Goal: Task Accomplishment & Management: Use online tool/utility

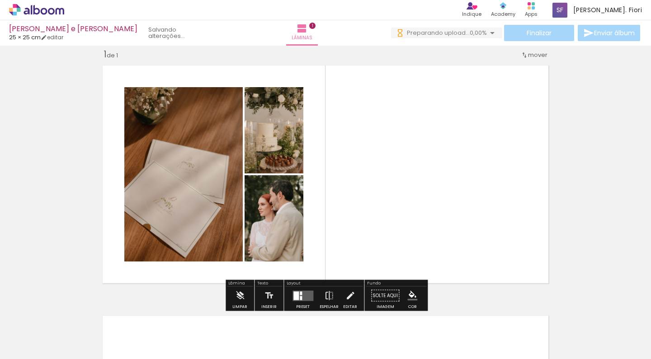
click at [273, 239] on quentale-photo at bounding box center [274, 218] width 59 height 86
click at [308, 295] on quentale-layouter at bounding box center [302, 296] width 21 height 10
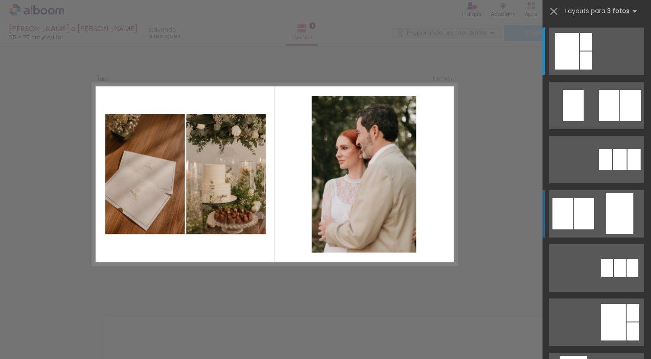
click at [576, 211] on div at bounding box center [584, 213] width 20 height 31
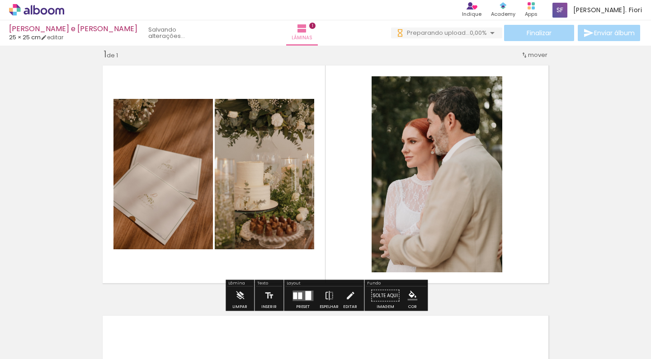
click at [500, 163] on quentale-photo at bounding box center [437, 174] width 131 height 196
click at [532, 160] on quentale-layouter at bounding box center [326, 175] width 456 height 228
click at [307, 294] on div at bounding box center [308, 295] width 6 height 9
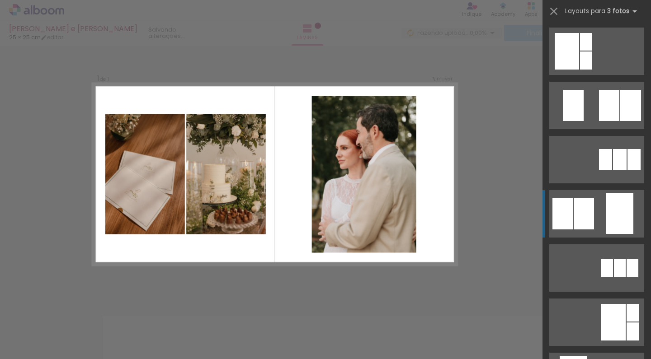
click at [594, 200] on div at bounding box center [584, 213] width 20 height 31
click at [606, 226] on quentale-layouter at bounding box center [596, 213] width 95 height 47
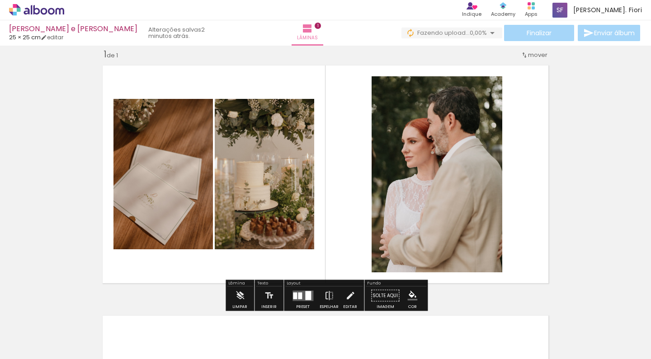
click at [468, 143] on quentale-photo at bounding box center [437, 174] width 131 height 196
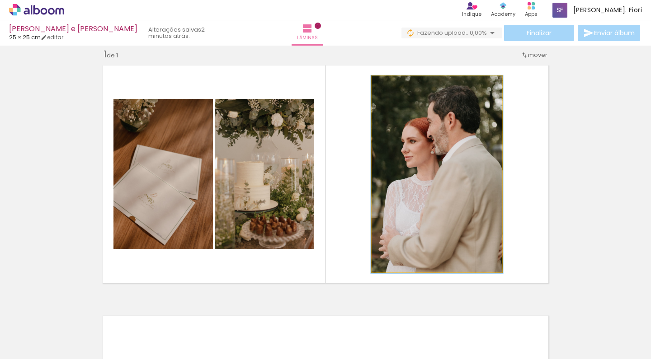
type paper-slider "101"
click at [393, 88] on div at bounding box center [393, 86] width 14 height 14
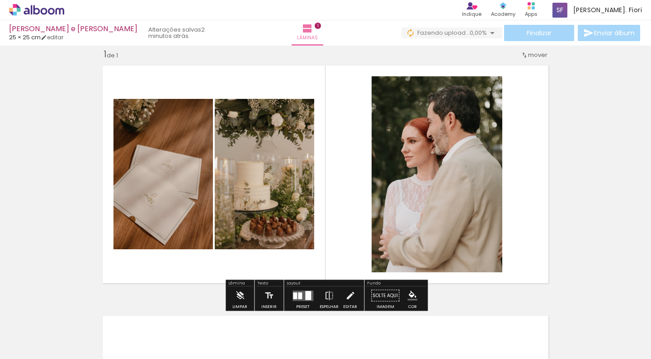
click at [519, 128] on quentale-layouter at bounding box center [326, 175] width 456 height 228
click at [448, 151] on quentale-photo at bounding box center [437, 174] width 131 height 196
click at [349, 295] on iron-icon at bounding box center [350, 296] width 10 height 18
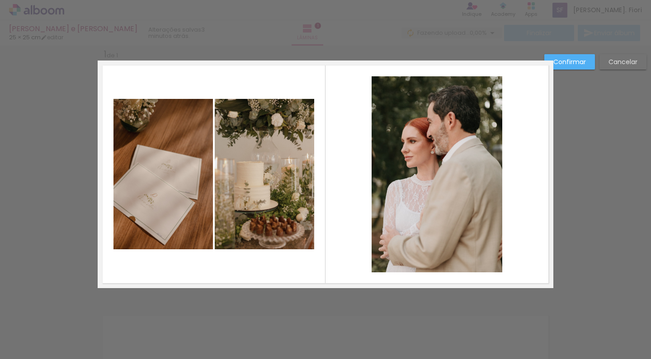
click at [462, 111] on quentale-photo at bounding box center [437, 174] width 131 height 196
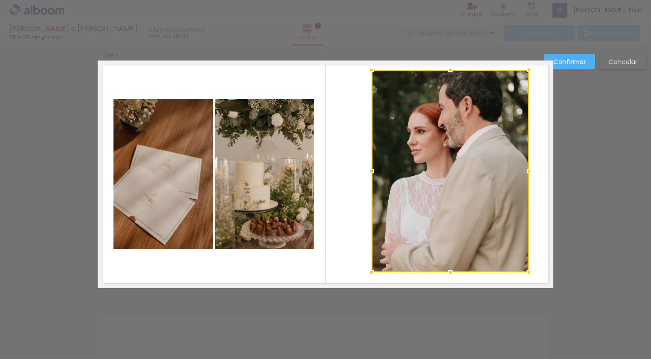
drag, startPoint x: 502, startPoint y: 78, endPoint x: 528, endPoint y: 71, distance: 27.0
click at [528, 71] on div at bounding box center [529, 70] width 18 height 18
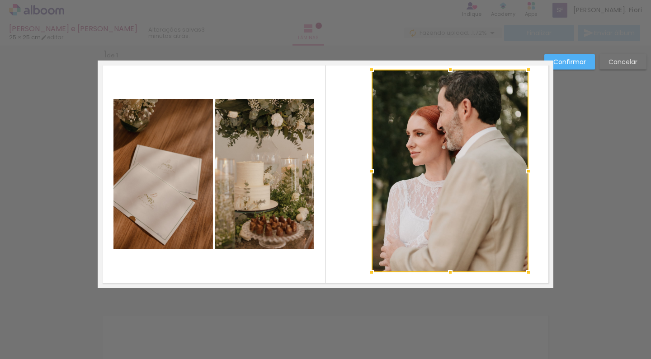
drag, startPoint x: 426, startPoint y: 223, endPoint x: 396, endPoint y: 226, distance: 30.4
click at [396, 226] on album-spread "1 de 1" at bounding box center [326, 175] width 456 height 228
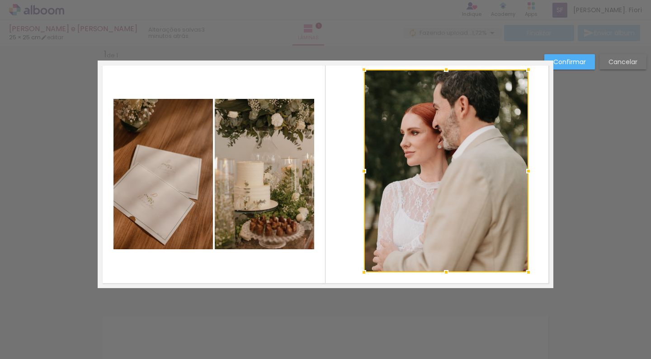
drag, startPoint x: 370, startPoint y: 172, endPoint x: 362, endPoint y: 172, distance: 8.1
click at [362, 172] on div at bounding box center [364, 171] width 18 height 18
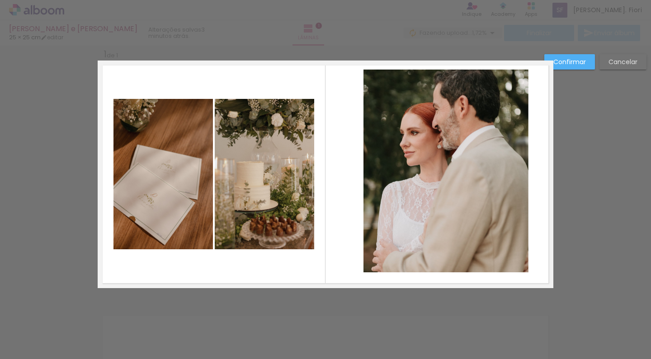
click at [542, 169] on quentale-layouter at bounding box center [326, 175] width 456 height 228
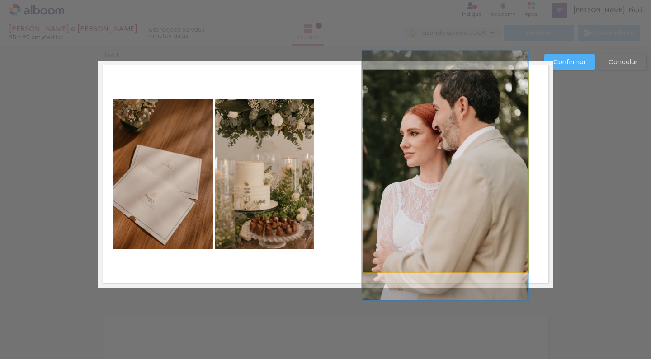
drag, startPoint x: 466, startPoint y: 190, endPoint x: 450, endPoint y: 191, distance: 16.7
click at [450, 191] on album-spread "1 de 1" at bounding box center [326, 175] width 456 height 228
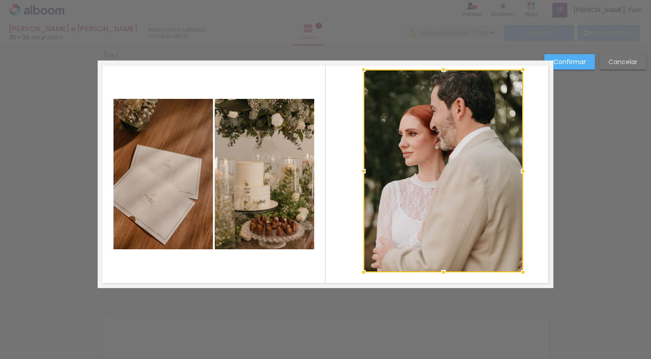
drag, startPoint x: 526, startPoint y: 170, endPoint x: 521, endPoint y: 166, distance: 6.8
click at [521, 166] on div at bounding box center [523, 171] width 18 height 18
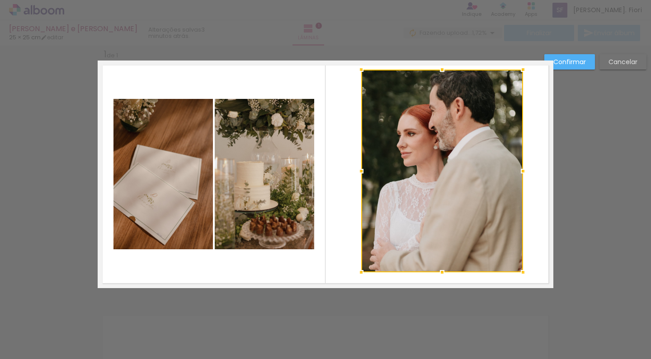
click at [362, 173] on div at bounding box center [361, 171] width 18 height 18
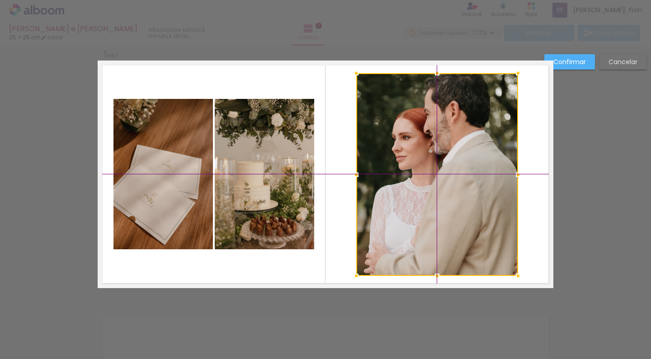
drag, startPoint x: 471, startPoint y: 161, endPoint x: 456, endPoint y: 159, distance: 14.7
click at [456, 159] on div at bounding box center [437, 174] width 162 height 203
click at [0, 0] on slot "Confirmar" at bounding box center [0, 0] width 0 height 0
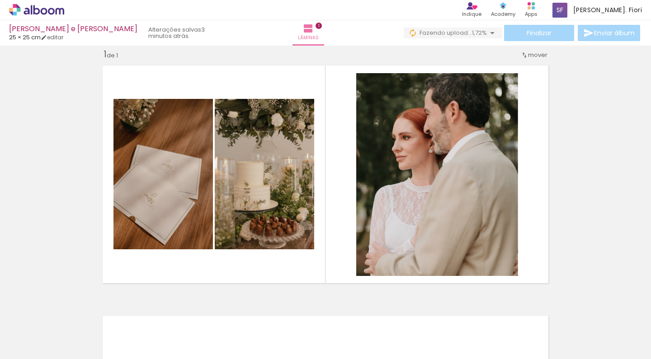
scroll to position [0, 668]
click at [281, 339] on div at bounding box center [284, 328] width 30 height 45
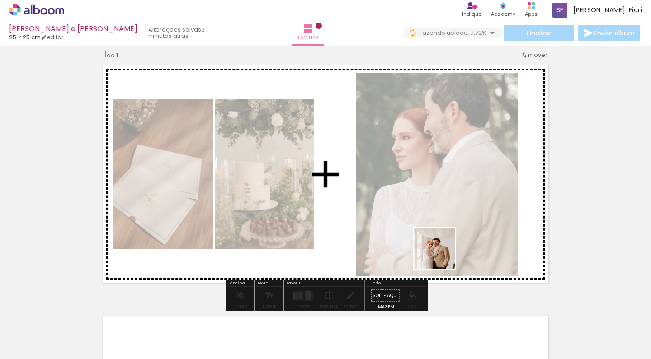
drag, startPoint x: 440, startPoint y: 332, endPoint x: 438, endPoint y: 211, distance: 121.2
click at [438, 211] on quentale-workspace at bounding box center [325, 179] width 651 height 359
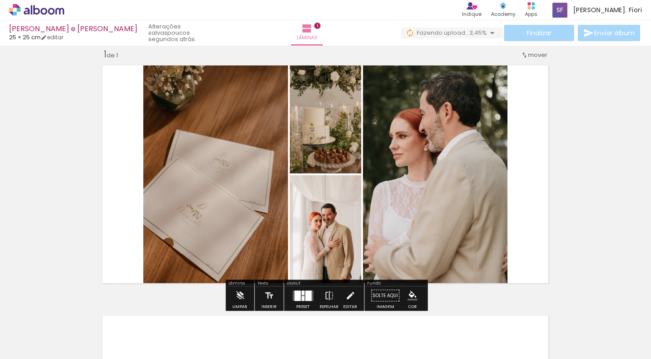
click at [493, 158] on quentale-photo at bounding box center [435, 175] width 145 height 228
click at [338, 203] on quentale-photo at bounding box center [325, 231] width 71 height 113
click at [346, 292] on iron-icon at bounding box center [350, 296] width 10 height 18
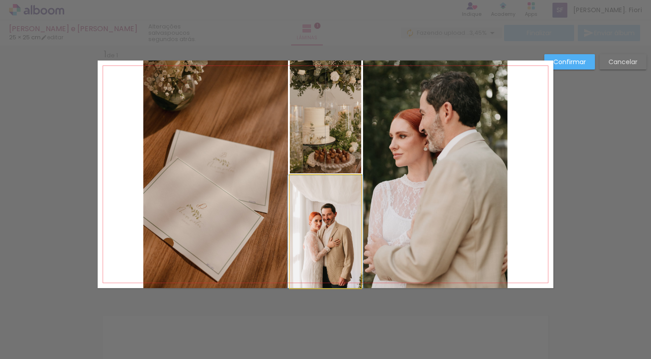
click at [325, 231] on quentale-photo at bounding box center [325, 231] width 71 height 113
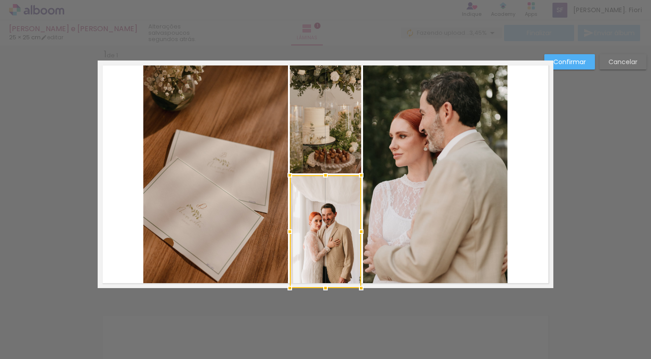
click at [527, 149] on quentale-layouter at bounding box center [326, 175] width 456 height 228
click at [0, 0] on slot "Confirmar" at bounding box center [0, 0] width 0 height 0
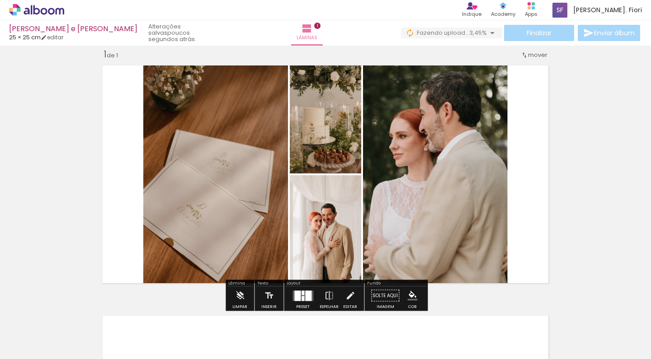
click at [319, 202] on div at bounding box center [318, 198] width 11 height 9
click at [324, 197] on div at bounding box center [318, 198] width 11 height 9
click at [304, 256] on quentale-photo at bounding box center [325, 231] width 71 height 113
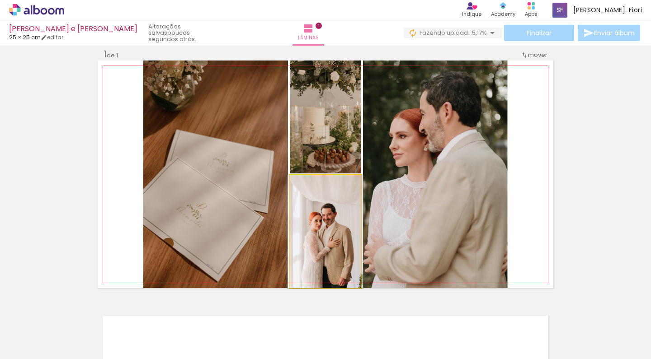
click at [334, 261] on quentale-photo at bounding box center [325, 231] width 71 height 113
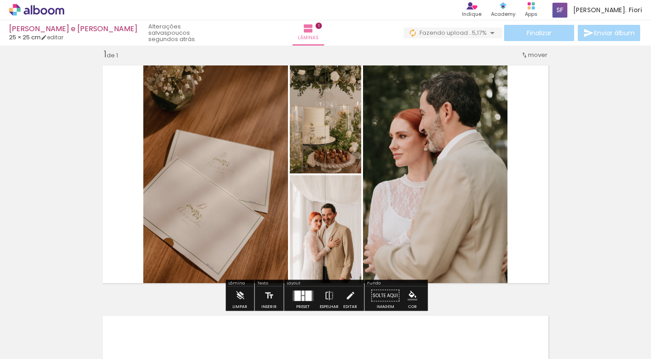
click at [334, 261] on quentale-photo at bounding box center [325, 231] width 71 height 113
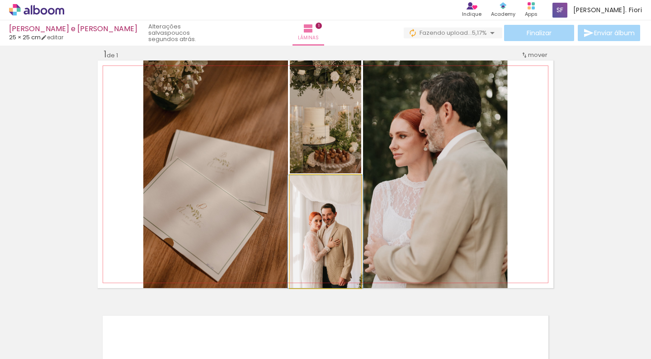
click at [334, 261] on quentale-photo at bounding box center [325, 231] width 71 height 113
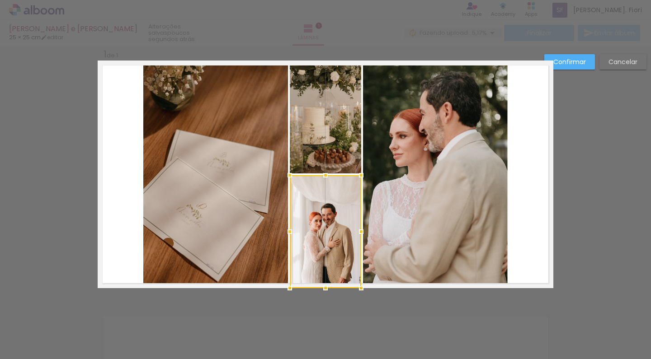
click at [334, 261] on div at bounding box center [325, 231] width 71 height 113
click at [648, 153] on div "Confirmar Cancelar" at bounding box center [325, 295] width 651 height 523
click at [273, 339] on div "Confirmar Cancelar" at bounding box center [325, 295] width 651 height 523
click at [0, 0] on slot "Confirmar" at bounding box center [0, 0] width 0 height 0
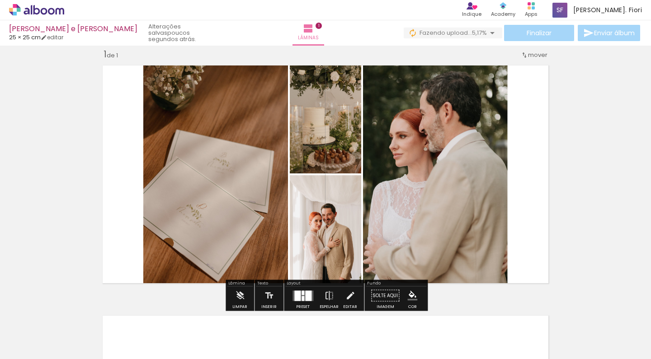
click at [329, 259] on quentale-photo at bounding box center [325, 231] width 71 height 113
click at [488, 31] on iron-icon at bounding box center [492, 33] width 11 height 11
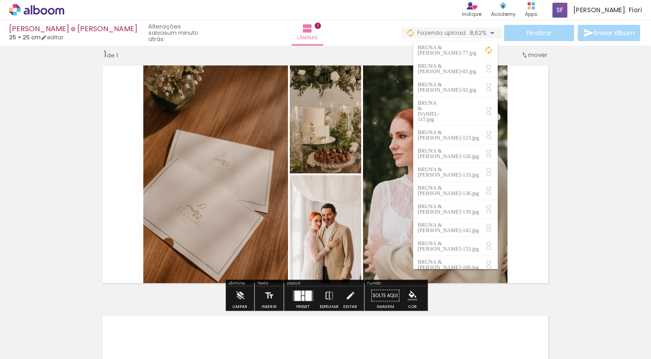
click at [592, 104] on div "Inserir lâmina 1 de 1" at bounding box center [325, 288] width 651 height 501
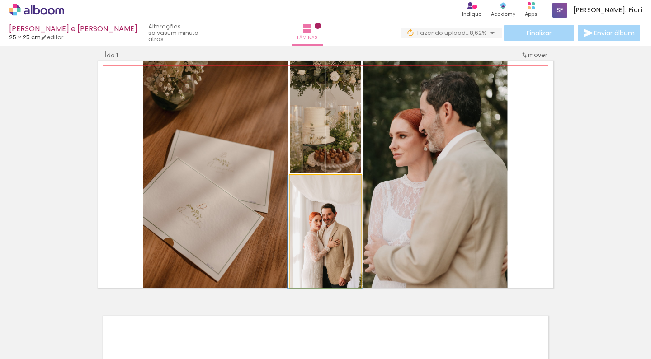
click at [338, 203] on quentale-photo at bounding box center [325, 231] width 71 height 113
click at [332, 229] on quentale-photo at bounding box center [325, 231] width 71 height 113
click at [331, 234] on quentale-photo at bounding box center [325, 231] width 71 height 113
click at [318, 237] on quentale-photo at bounding box center [325, 231] width 71 height 113
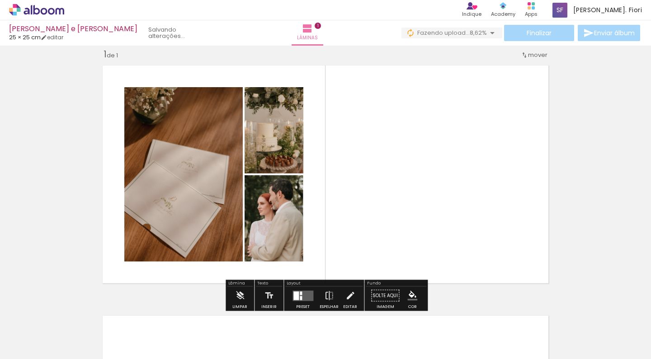
drag, startPoint x: 328, startPoint y: 234, endPoint x: 243, endPoint y: 350, distance: 143.9
click at [416, 152] on quentale-layouter at bounding box center [326, 175] width 456 height 228
click at [328, 296] on iron-icon at bounding box center [329, 296] width 10 height 18
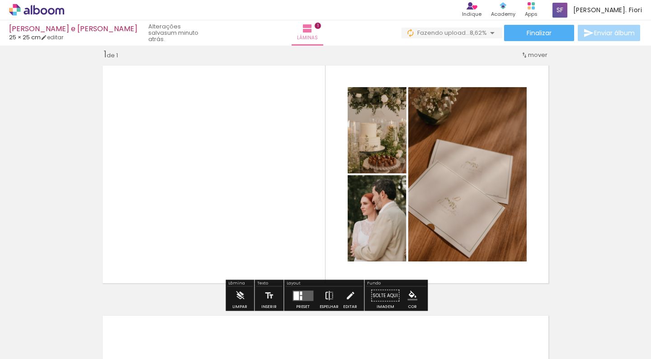
click at [328, 296] on iron-icon at bounding box center [329, 296] width 10 height 18
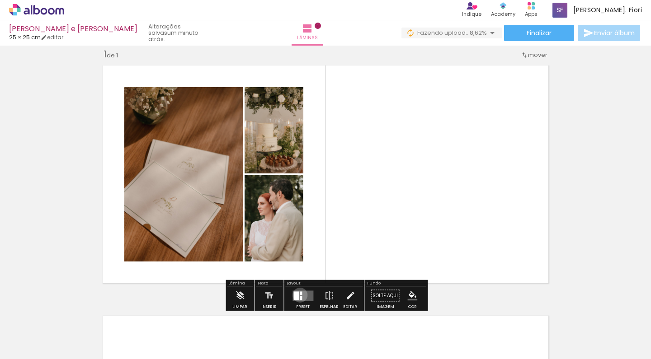
click at [300, 295] on div at bounding box center [301, 294] width 2 height 4
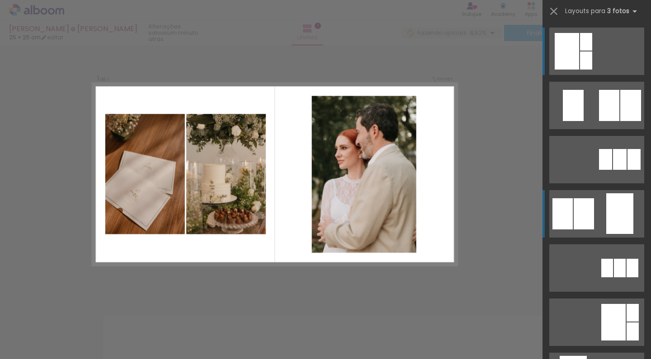
click at [610, 221] on div at bounding box center [619, 213] width 27 height 41
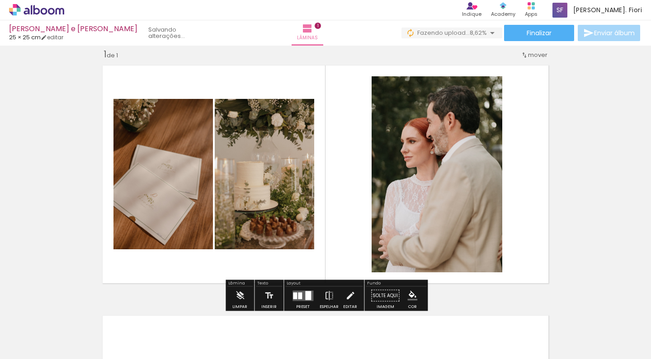
click at [531, 163] on quentale-layouter at bounding box center [326, 175] width 456 height 228
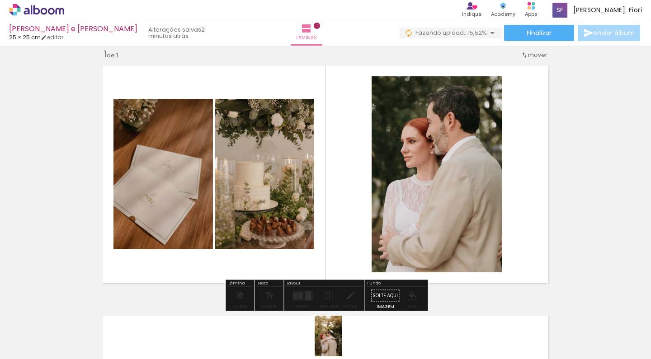
scroll to position [4, 668]
drag, startPoint x: 335, startPoint y: 341, endPoint x: 344, endPoint y: 347, distance: 11.0
click at [344, 347] on div at bounding box center [334, 328] width 30 height 45
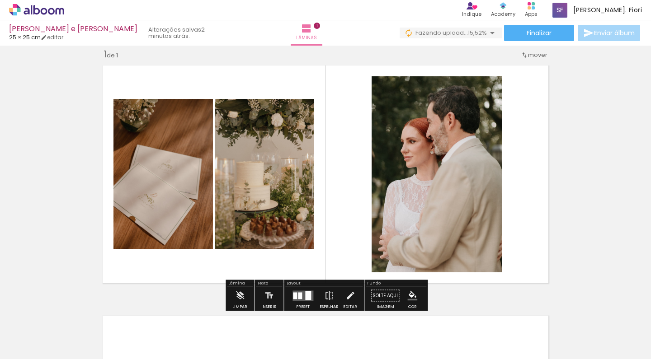
scroll to position [0, 668]
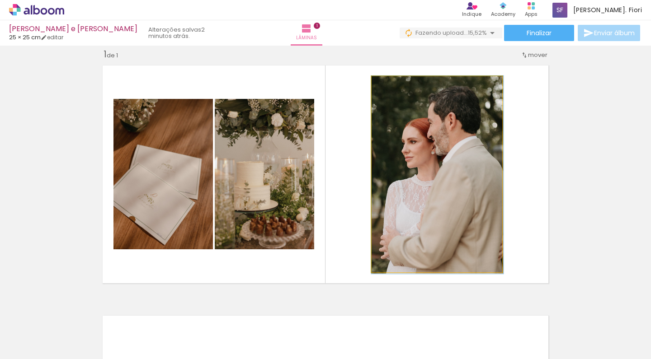
drag, startPoint x: 428, startPoint y: 200, endPoint x: 451, endPoint y: 204, distance: 23.4
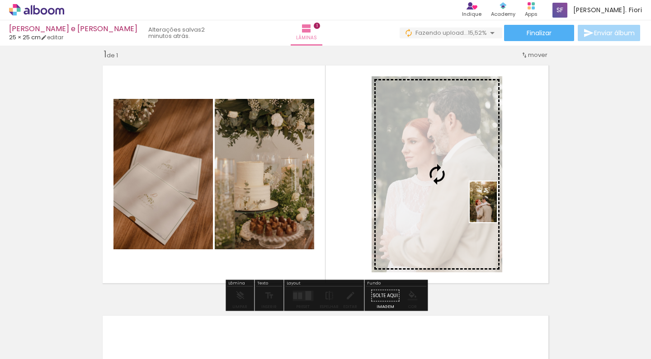
drag, startPoint x: 344, startPoint y: 333, endPoint x: 496, endPoint y: 209, distance: 196.0
click at [496, 209] on quentale-workspace at bounding box center [325, 179] width 651 height 359
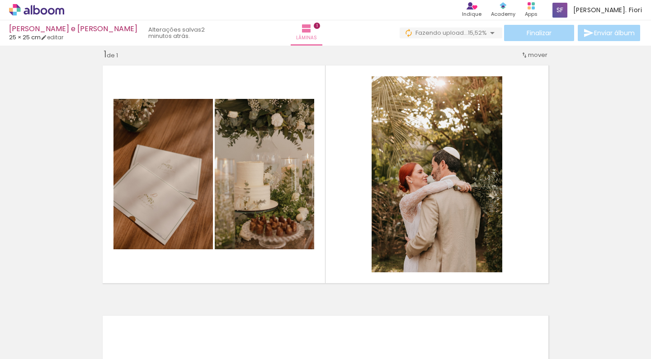
scroll to position [0, 2233]
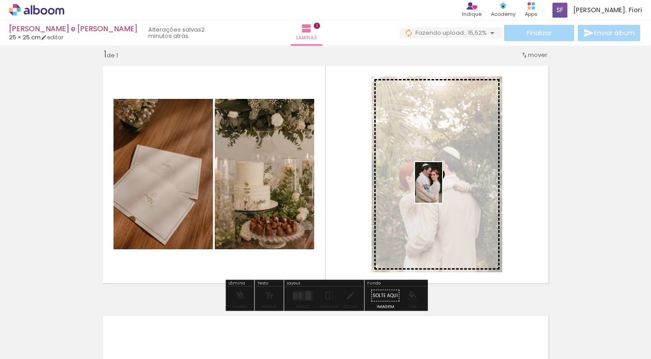
drag, startPoint x: 282, startPoint y: 338, endPoint x: 442, endPoint y: 189, distance: 218.5
click at [442, 189] on quentale-workspace at bounding box center [325, 179] width 651 height 359
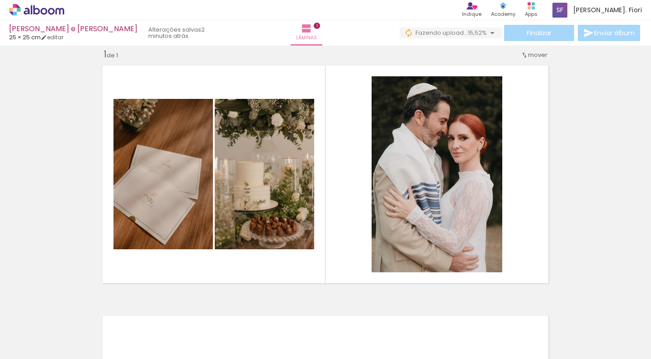
scroll to position [0, 1491]
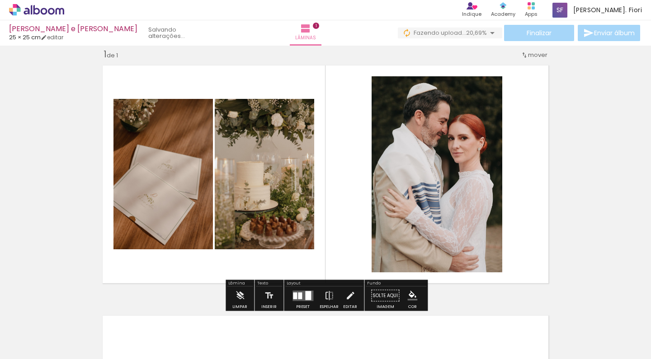
click at [169, 237] on quentale-photo at bounding box center [162, 174] width 99 height 151
click at [170, 181] on quentale-photo at bounding box center [162, 174] width 99 height 151
click at [240, 295] on iron-icon at bounding box center [240, 296] width 10 height 18
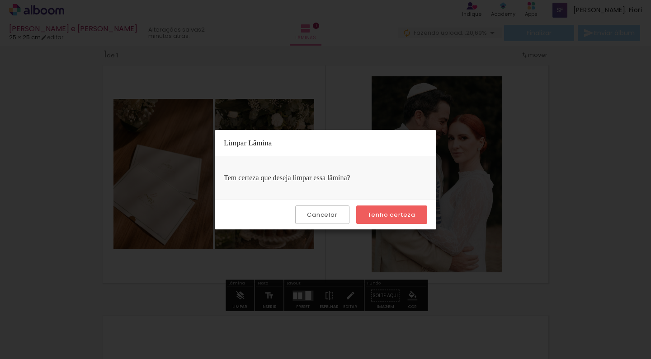
click at [0, 0] on slot "Tenho certeza" at bounding box center [0, 0] width 0 height 0
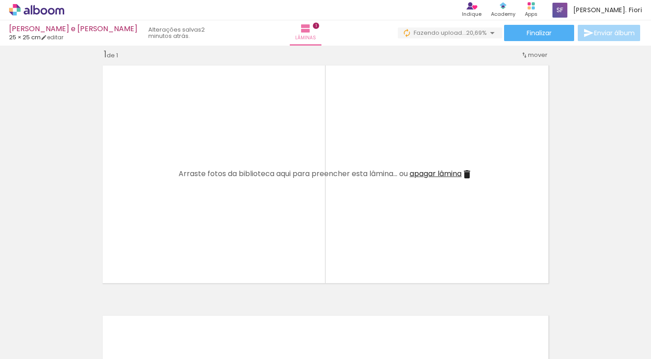
scroll to position [0, 774]
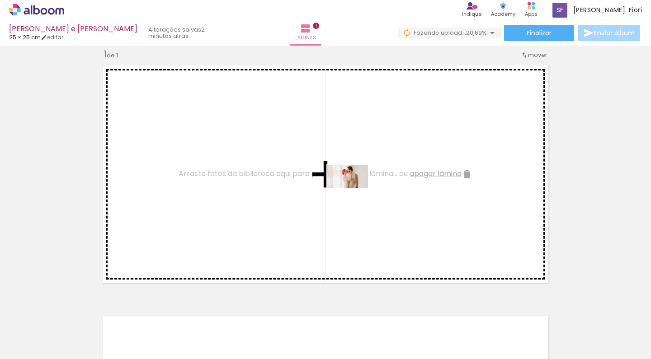
drag, startPoint x: 288, startPoint y: 330, endPoint x: 354, endPoint y: 193, distance: 152.2
click at [354, 193] on quentale-workspace at bounding box center [325, 179] width 651 height 359
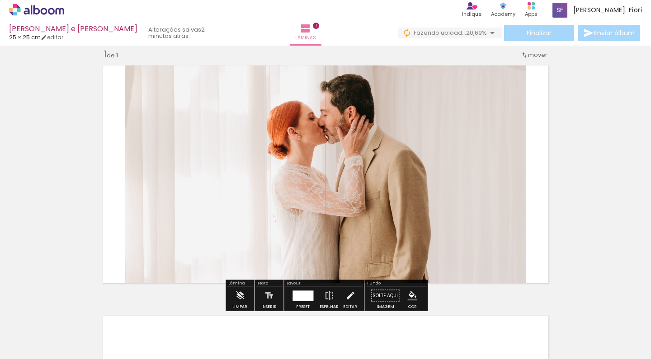
click at [306, 296] on div at bounding box center [302, 296] width 21 height 10
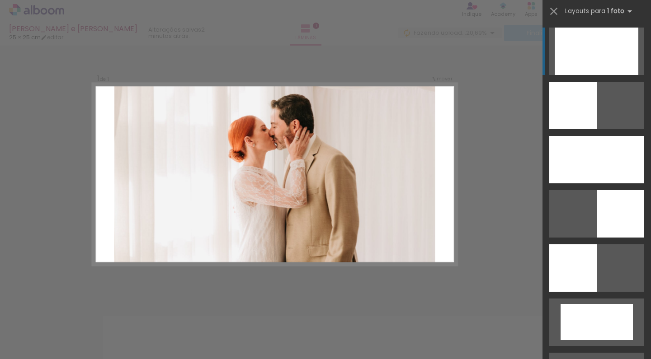
click at [383, 174] on quentale-photo at bounding box center [274, 174] width 321 height 182
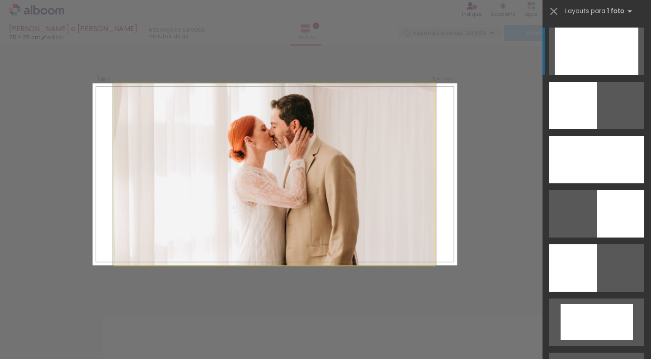
click at [383, 174] on quentale-photo at bounding box center [274, 174] width 321 height 182
click at [419, 164] on quentale-photo at bounding box center [274, 174] width 321 height 182
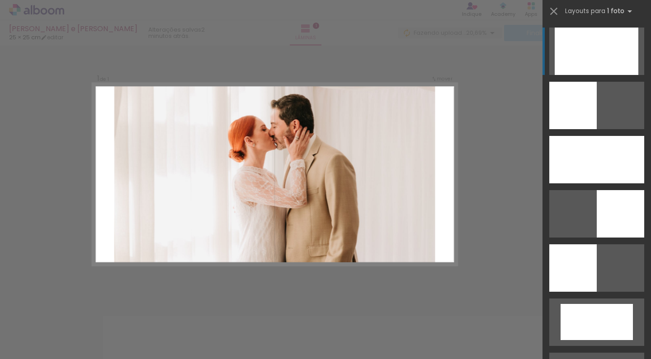
click at [418, 164] on quentale-photo at bounding box center [274, 174] width 321 height 182
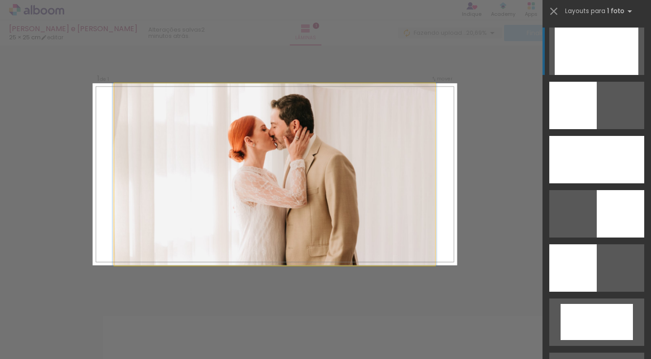
click at [389, 166] on quentale-photo at bounding box center [274, 174] width 321 height 182
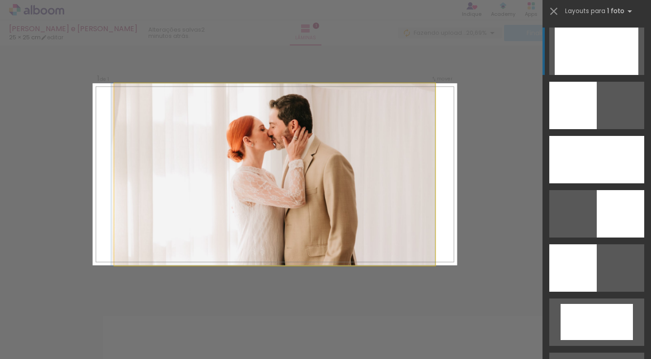
drag, startPoint x: 404, startPoint y: 166, endPoint x: 395, endPoint y: 166, distance: 8.6
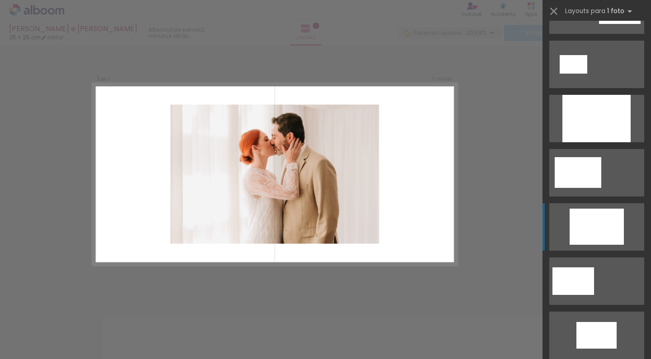
scroll to position [421, 0]
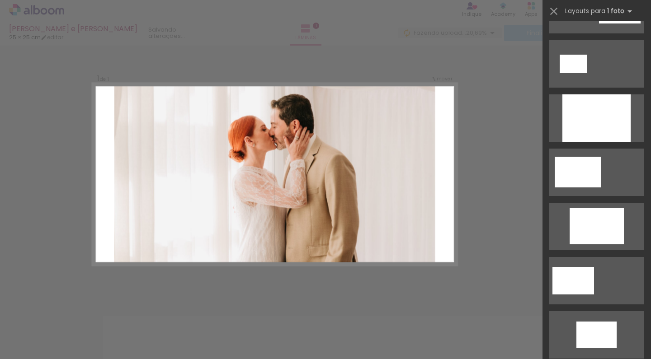
click at [254, 207] on quentale-photo at bounding box center [274, 174] width 321 height 182
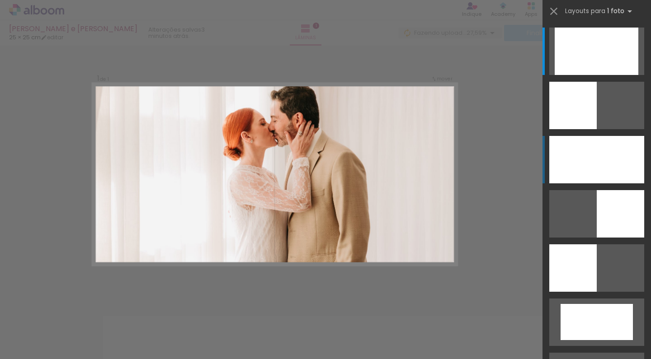
click at [608, 159] on div at bounding box center [596, 159] width 95 height 47
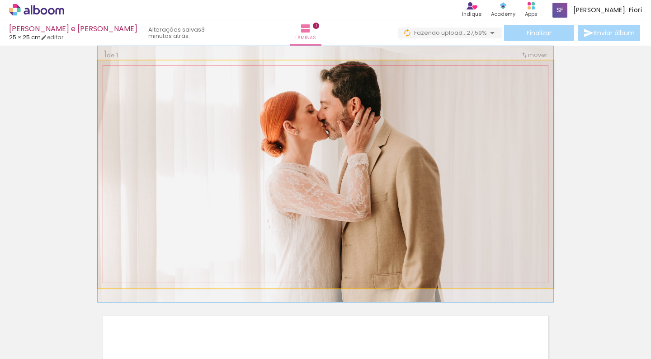
click at [442, 151] on quentale-photo at bounding box center [326, 175] width 456 height 228
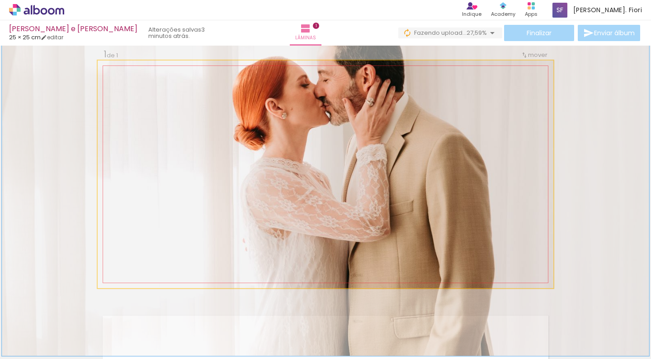
drag, startPoint x: 120, startPoint y: 72, endPoint x: 133, endPoint y: 67, distance: 13.4
click at [133, 67] on div at bounding box center [132, 70] width 8 height 8
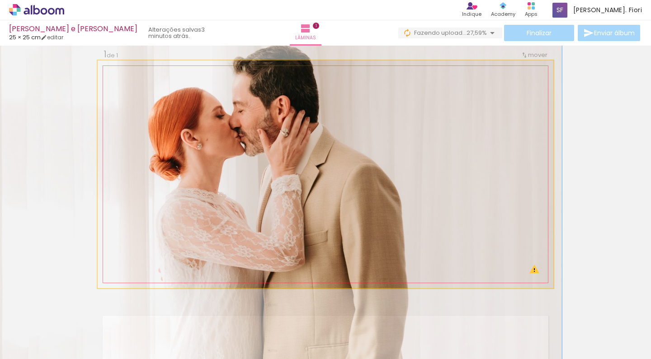
drag, startPoint x: 286, startPoint y: 127, endPoint x: 201, endPoint y: 156, distance: 89.8
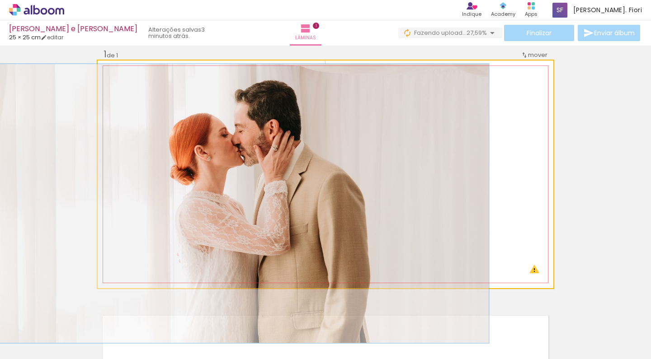
drag, startPoint x: 133, startPoint y: 75, endPoint x: 122, endPoint y: 74, distance: 11.3
type paper-slider "109"
click at [122, 74] on div at bounding box center [122, 70] width 14 height 14
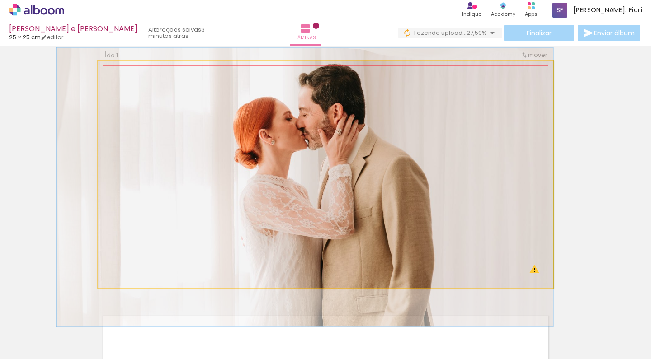
drag, startPoint x: 214, startPoint y: 152, endPoint x: 186, endPoint y: 136, distance: 32.4
drag, startPoint x: 284, startPoint y: 151, endPoint x: 251, endPoint y: 149, distance: 32.6
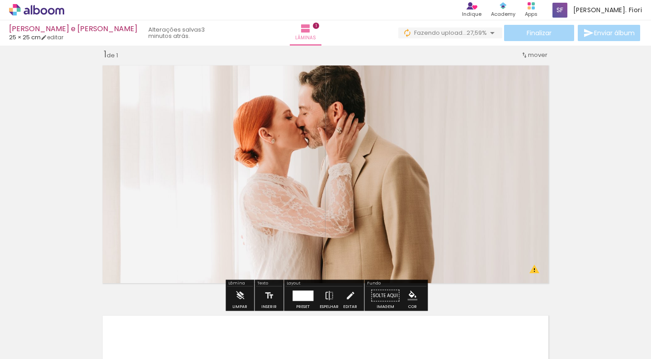
click at [589, 232] on div "Inserir lâmina 1 de 1 O Designbox precisará aumentar a sua imagem em 156% para …" at bounding box center [325, 288] width 651 height 501
click at [300, 26] on iron-icon at bounding box center [305, 28] width 11 height 11
click at [313, 28] on span "1" at bounding box center [316, 26] width 6 height 6
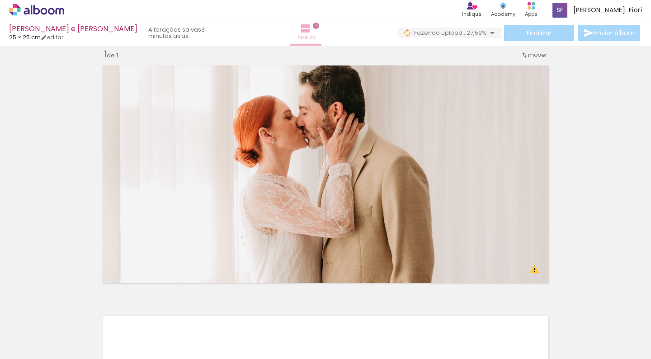
click at [297, 40] on span "Lâminas" at bounding box center [305, 38] width 21 height 8
click at [313, 27] on span "1" at bounding box center [316, 26] width 6 height 6
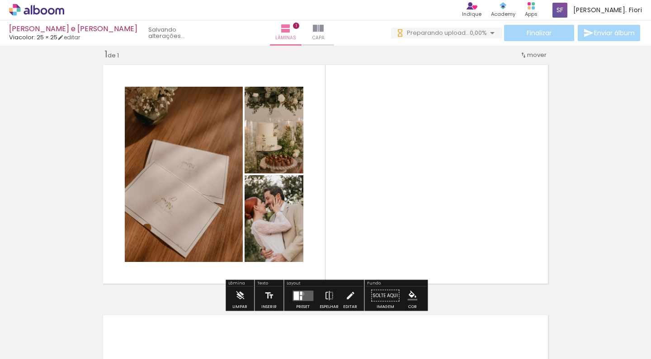
click at [300, 294] on div at bounding box center [301, 294] width 2 height 4
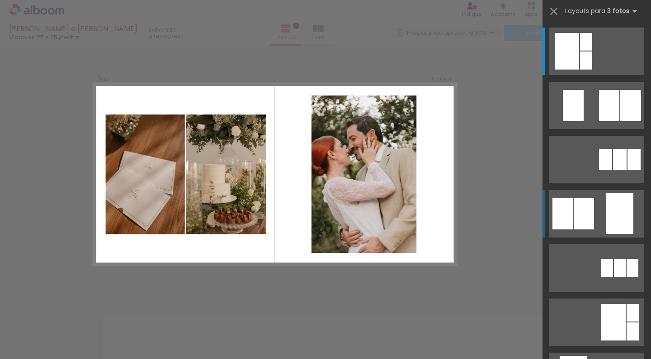
click at [608, 202] on div at bounding box center [619, 213] width 27 height 41
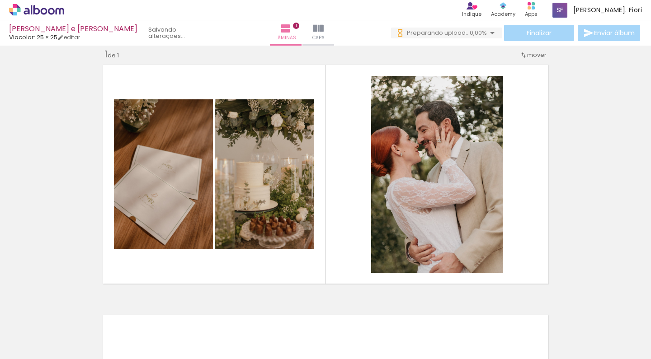
scroll to position [0, 852]
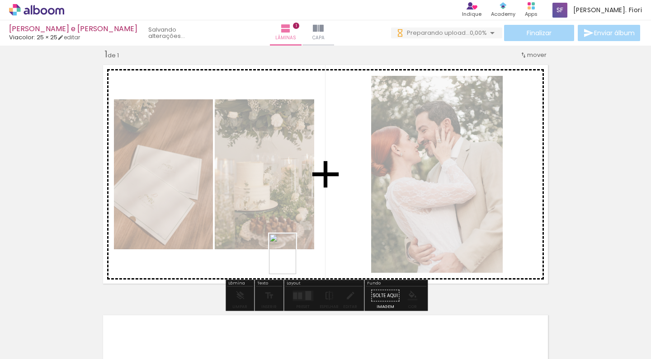
click at [296, 260] on quentale-workspace at bounding box center [325, 179] width 651 height 359
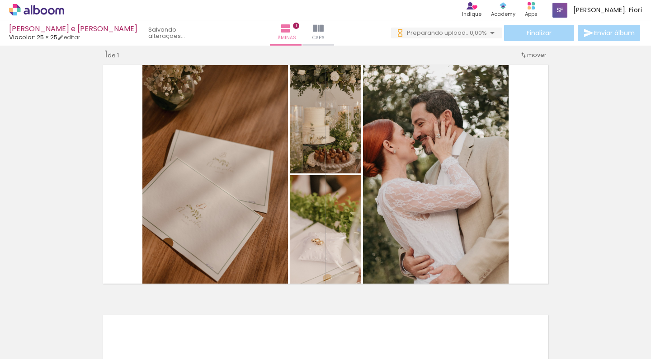
scroll to position [0, 0]
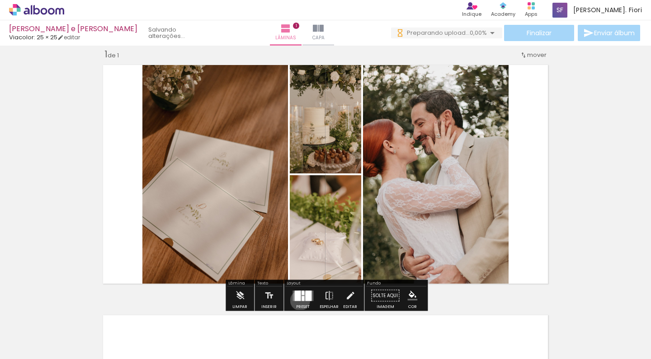
click at [298, 301] on div at bounding box center [297, 296] width 6 height 10
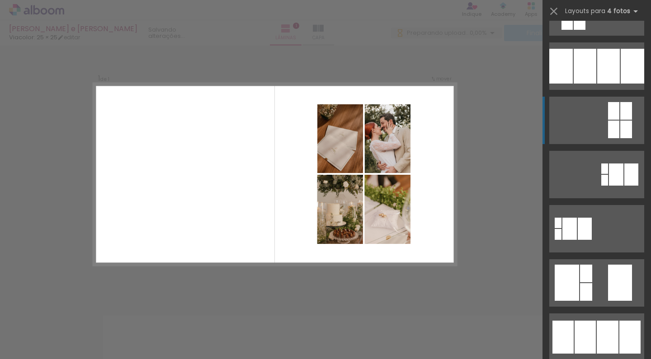
scroll to position [155, 0]
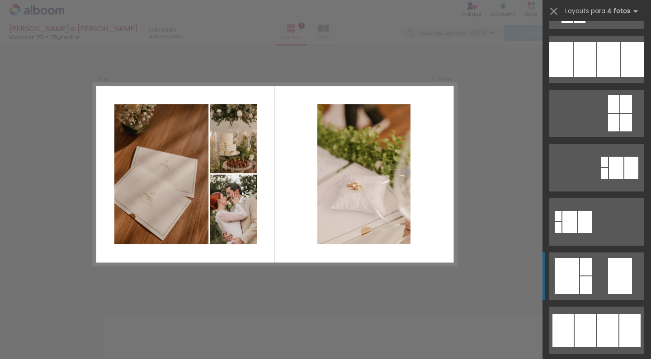
click at [580, 285] on div at bounding box center [586, 286] width 12 height 18
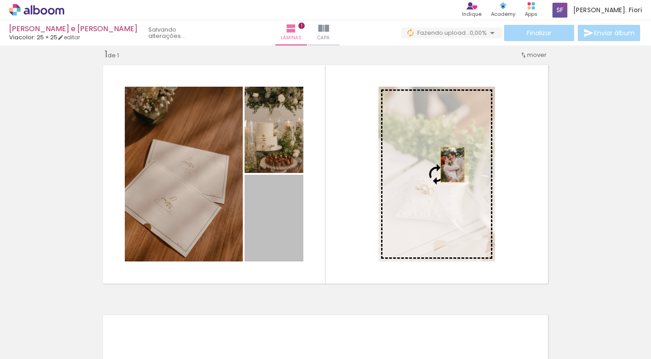
drag, startPoint x: 280, startPoint y: 226, endPoint x: 451, endPoint y: 165, distance: 180.9
click at [0, 0] on slot at bounding box center [0, 0] width 0 height 0
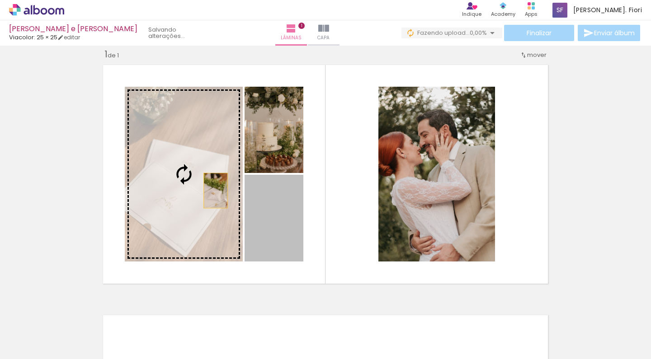
drag, startPoint x: 292, startPoint y: 216, endPoint x: 216, endPoint y: 191, distance: 80.0
click at [0, 0] on slot at bounding box center [0, 0] width 0 height 0
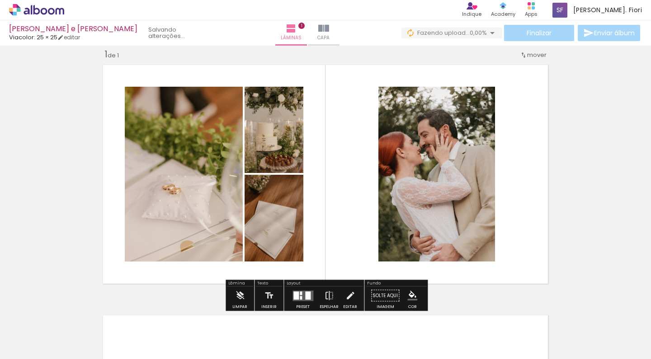
click at [582, 132] on div "Inserir lâmina 1 de 1" at bounding box center [325, 288] width 651 height 501
click at [64, 53] on div "Inserir lâmina 1 de 1" at bounding box center [325, 288] width 651 height 501
click at [74, 38] on link "editar" at bounding box center [68, 37] width 23 height 8
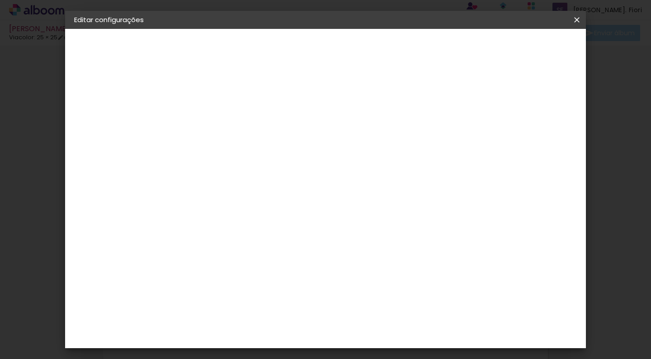
click at [527, 47] on span "Salvar configurações" at bounding box center [493, 48] width 67 height 6
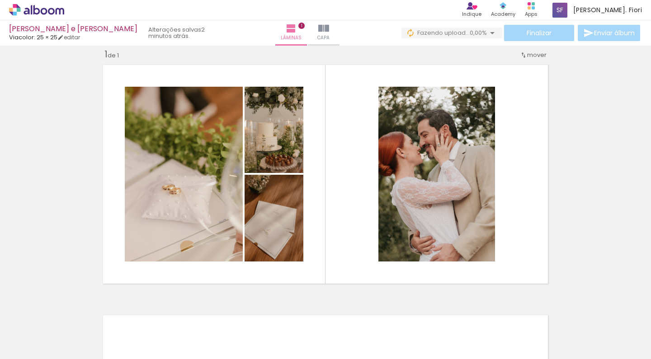
click at [597, 98] on div "Inserir lâmina 1 de 1" at bounding box center [325, 288] width 651 height 501
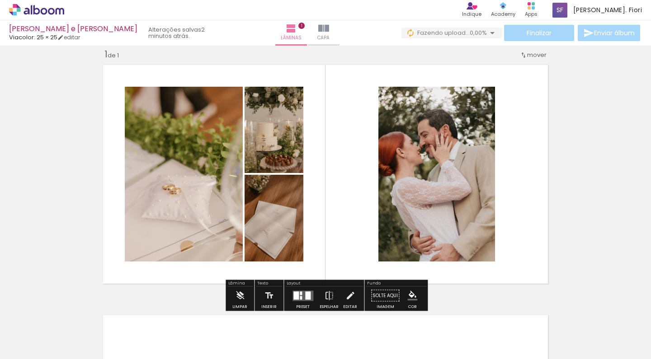
click at [578, 213] on div "Inserir lâmina 1 de 1" at bounding box center [325, 288] width 651 height 501
click at [298, 26] on span "1" at bounding box center [301, 26] width 6 height 6
click at [286, 36] on span "Lâminas" at bounding box center [291, 38] width 21 height 8
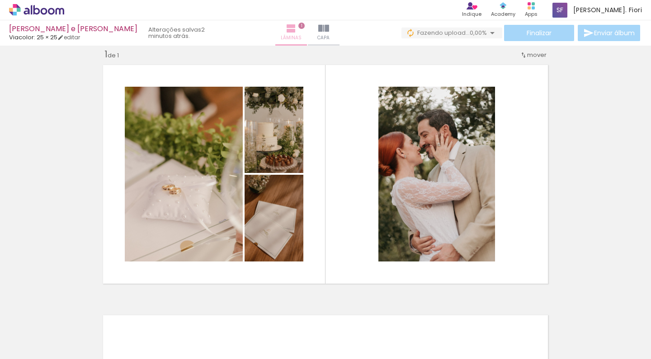
click at [298, 25] on span "1" at bounding box center [301, 26] width 6 height 6
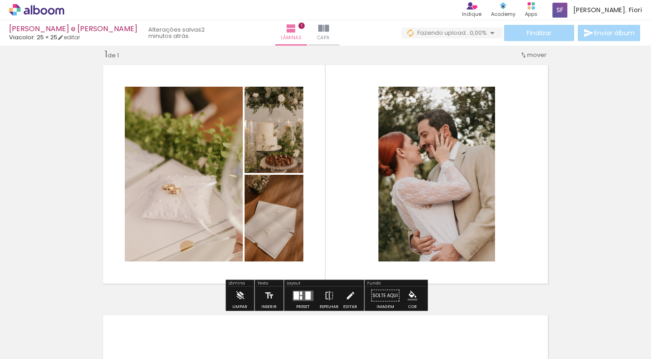
click at [574, 125] on div "Inserir lâmina 1 de 1" at bounding box center [325, 288] width 651 height 501
click at [465, 289] on div "Inserir lâmina 1 de 1" at bounding box center [325, 288] width 651 height 501
drag, startPoint x: 128, startPoint y: 334, endPoint x: 605, endPoint y: 143, distance: 514.2
click at [605, 143] on quentale-workspace at bounding box center [325, 179] width 651 height 359
click at [305, 293] on div at bounding box center [307, 296] width 5 height 8
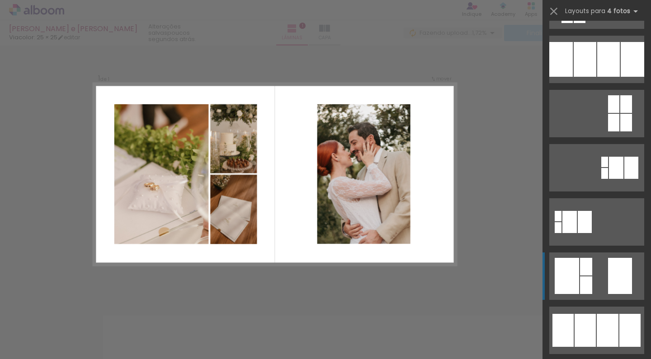
scroll to position [380, 0]
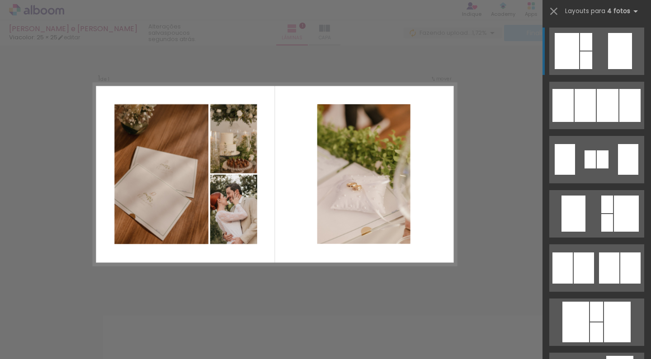
click at [574, 48] on div at bounding box center [567, 51] width 24 height 36
click at [592, 44] on div at bounding box center [586, 42] width 12 height 18
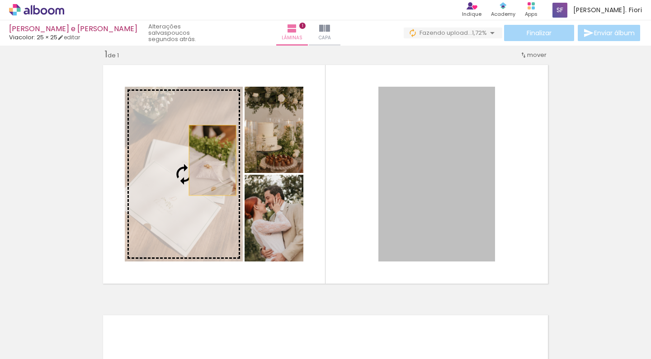
drag, startPoint x: 436, startPoint y: 163, endPoint x: 212, endPoint y: 160, distance: 224.2
click at [0, 0] on slot at bounding box center [0, 0] width 0 height 0
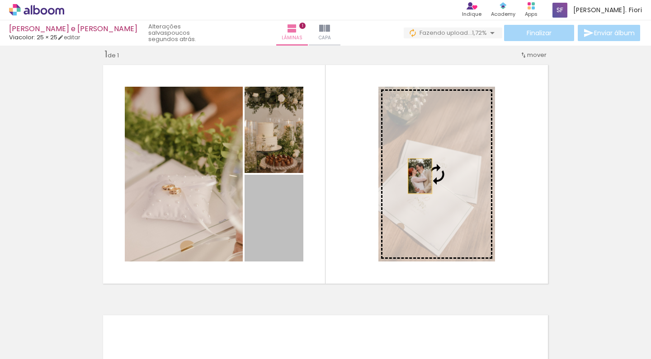
drag, startPoint x: 286, startPoint y: 216, endPoint x: 420, endPoint y: 175, distance: 140.3
click at [0, 0] on slot at bounding box center [0, 0] width 0 height 0
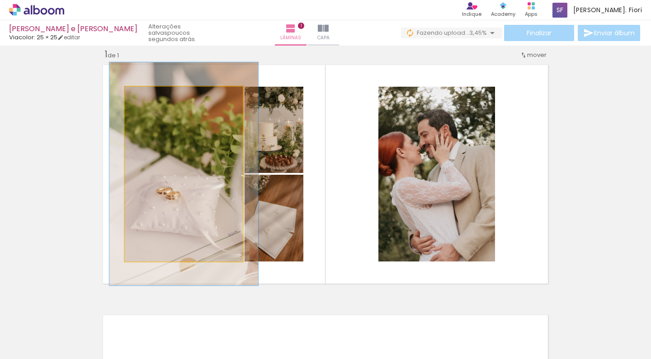
drag, startPoint x: 145, startPoint y: 97, endPoint x: 153, endPoint y: 97, distance: 7.7
type paper-slider "126"
click at [153, 97] on div at bounding box center [154, 96] width 8 height 8
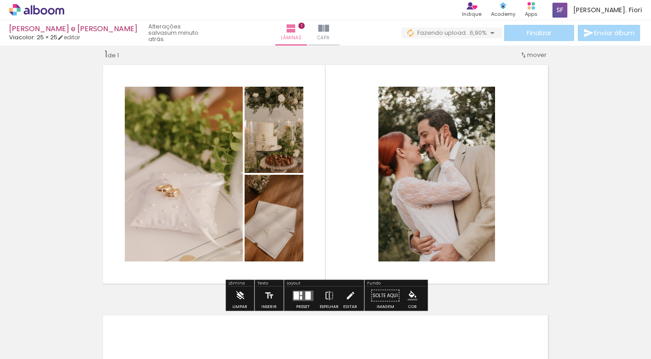
click at [240, 292] on iron-icon at bounding box center [240, 296] width 10 height 18
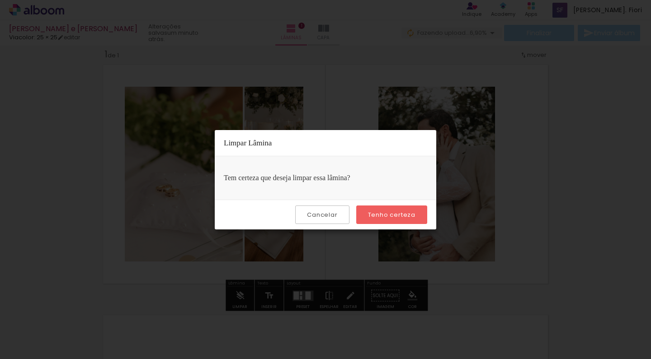
click at [0, 0] on slot "Cancelar" at bounding box center [0, 0] width 0 height 0
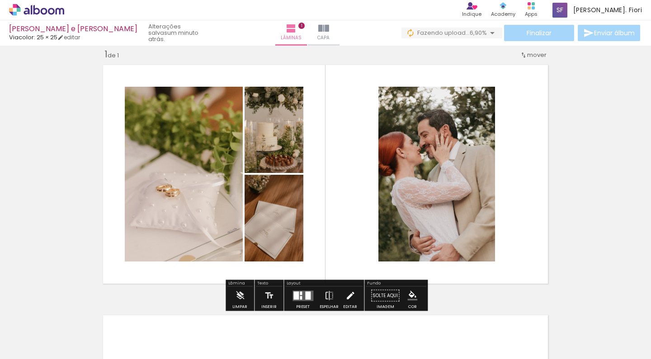
click at [345, 297] on iron-icon at bounding box center [350, 296] width 10 height 18
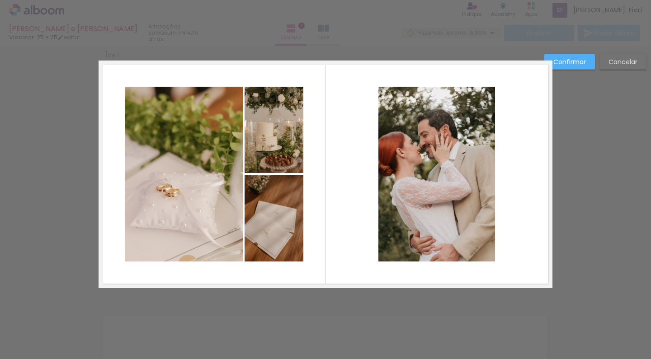
click at [0, 0] on slot "Confirmar" at bounding box center [0, 0] width 0 height 0
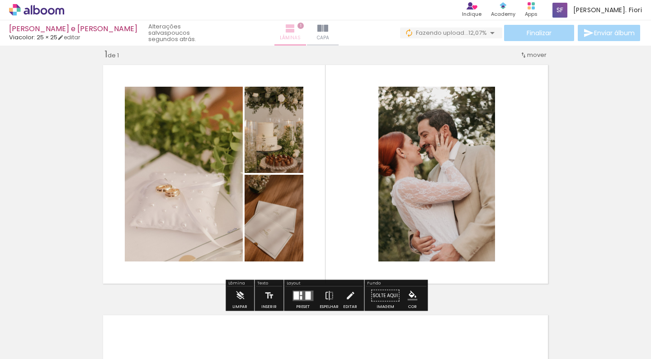
click at [297, 27] on span "1" at bounding box center [300, 26] width 6 height 6
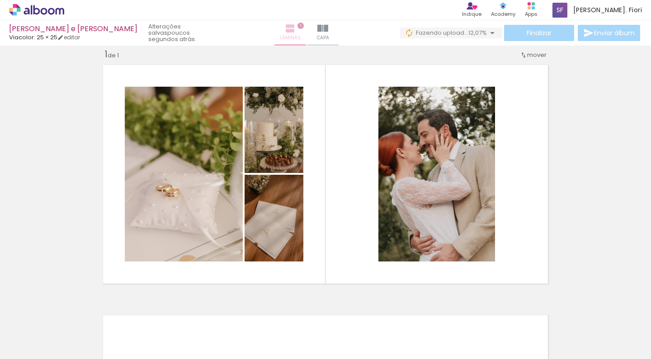
click at [297, 26] on span "1" at bounding box center [300, 26] width 6 height 6
click at [295, 42] on paper-button "Lâminas 1" at bounding box center [290, 32] width 32 height 25
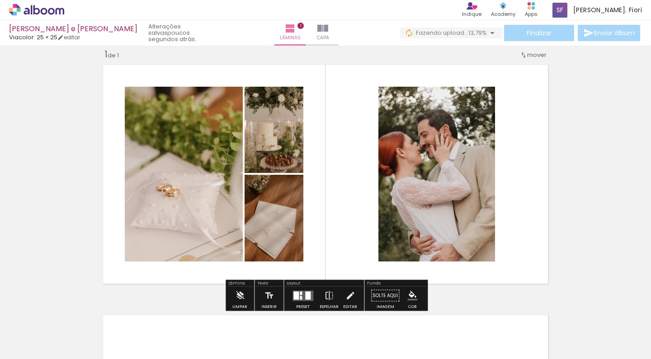
click at [601, 155] on div "Inserir lâmina 1 de 1" at bounding box center [325, 288] width 651 height 501
click at [111, 53] on div "1 de 1" at bounding box center [111, 54] width 14 height 9
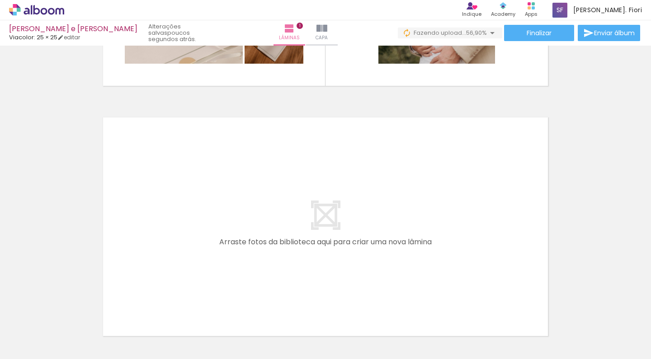
scroll to position [0, 0]
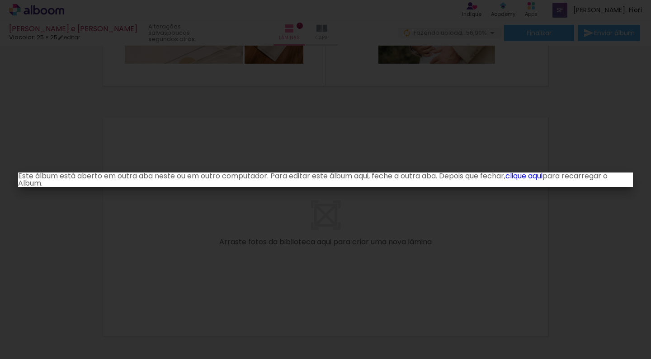
click at [482, 219] on iron-overlay-backdrop at bounding box center [325, 179] width 651 height 359
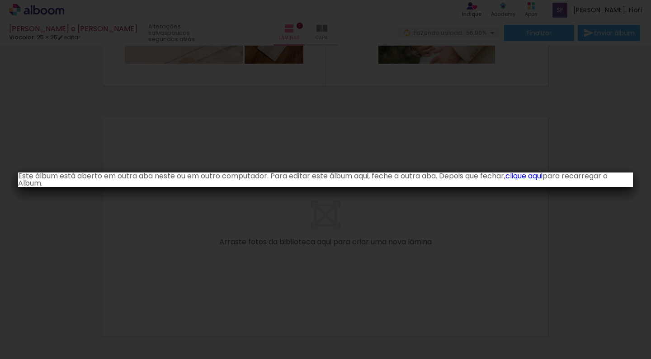
click at [315, 207] on iron-overlay-backdrop at bounding box center [325, 179] width 651 height 359
click at [532, 175] on link "clique aqui" at bounding box center [523, 176] width 37 height 10
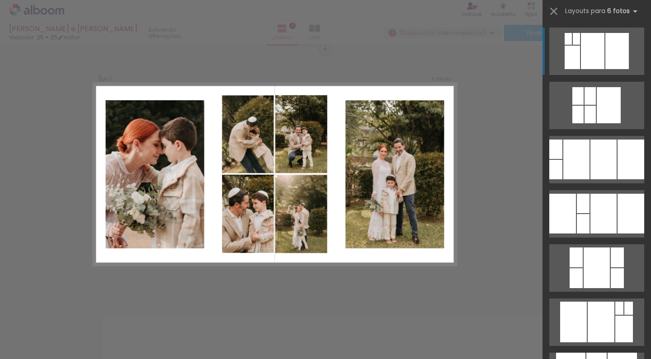
click at [443, 228] on quentale-workspace at bounding box center [325, 179] width 651 height 359
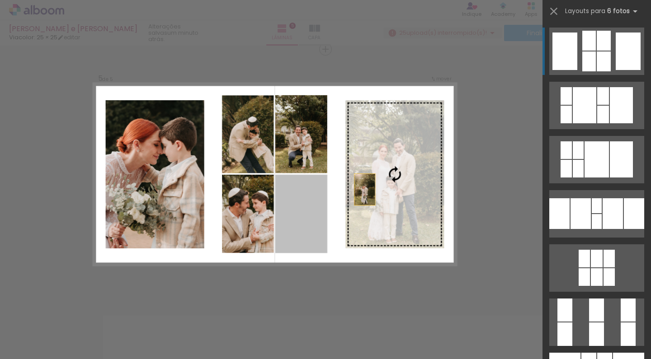
drag, startPoint x: 306, startPoint y: 228, endPoint x: 389, endPoint y: 177, distance: 97.8
click at [0, 0] on slot at bounding box center [0, 0] width 0 height 0
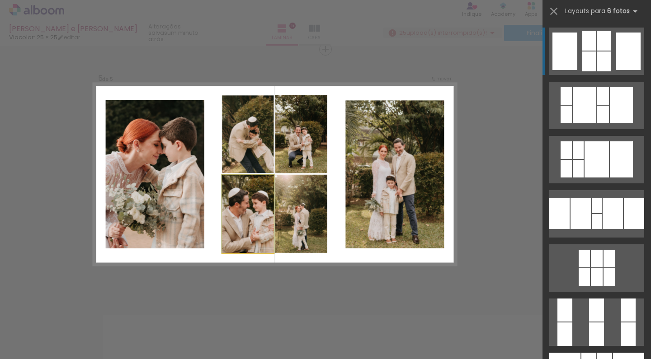
click at [241, 213] on quentale-photo at bounding box center [248, 214] width 52 height 79
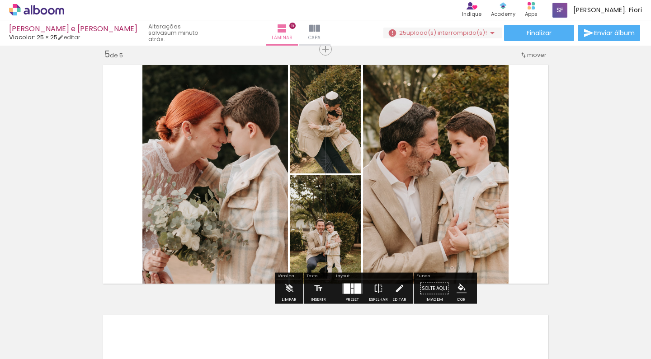
click at [354, 287] on div at bounding box center [357, 288] width 6 height 10
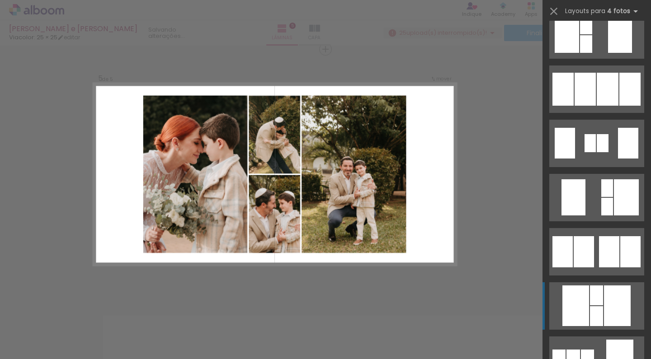
scroll to position [396, 0]
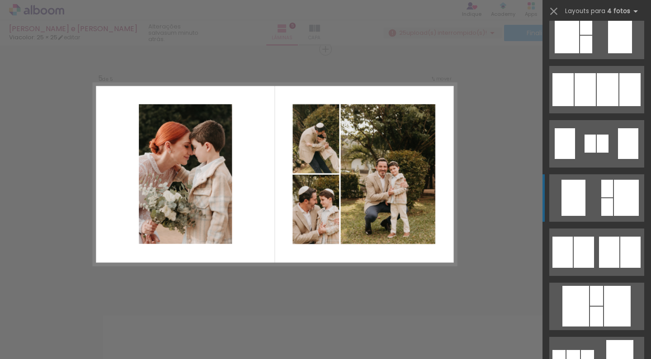
click at [604, 205] on div at bounding box center [607, 207] width 12 height 18
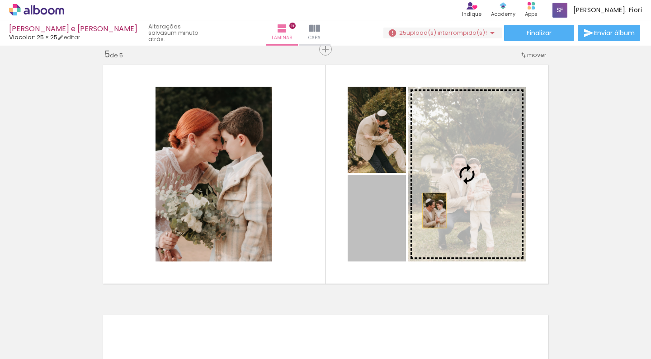
drag, startPoint x: 379, startPoint y: 217, endPoint x: 453, endPoint y: 201, distance: 75.4
click at [0, 0] on slot at bounding box center [0, 0] width 0 height 0
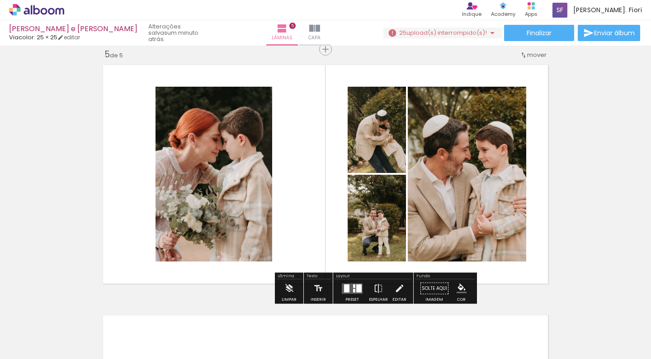
click at [314, 209] on quentale-layouter at bounding box center [326, 175] width 454 height 228
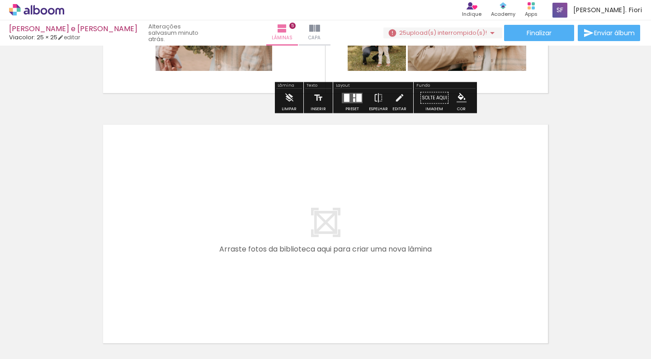
scroll to position [1226, 0]
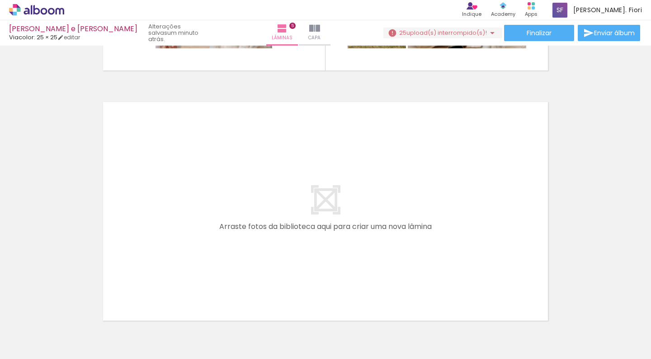
click at [362, 329] on div at bounding box center [362, 328] width 30 height 45
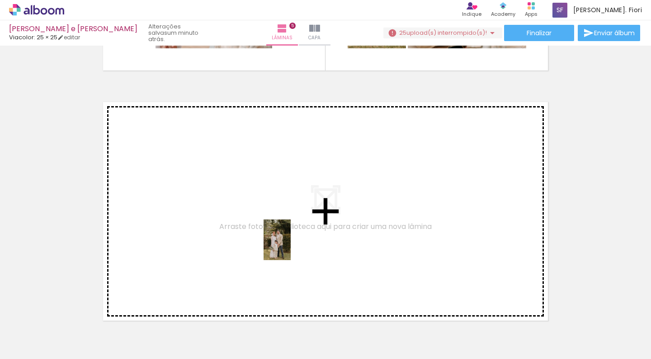
drag, startPoint x: 368, startPoint y: 332, endPoint x: 291, endPoint y: 247, distance: 114.9
click at [291, 247] on quentale-workspace at bounding box center [325, 179] width 651 height 359
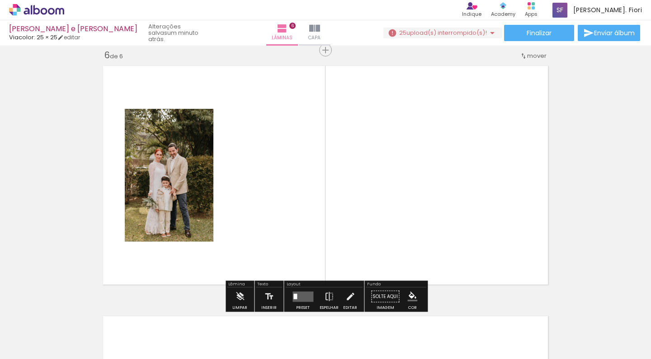
scroll to position [1263, 0]
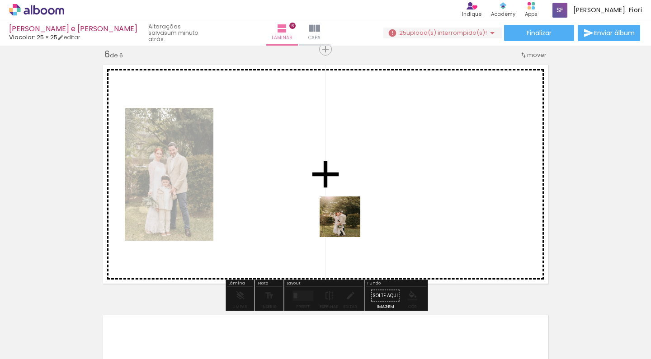
drag, startPoint x: 412, startPoint y: 338, endPoint x: 333, endPoint y: 210, distance: 150.8
click at [333, 210] on quentale-workspace at bounding box center [325, 179] width 651 height 359
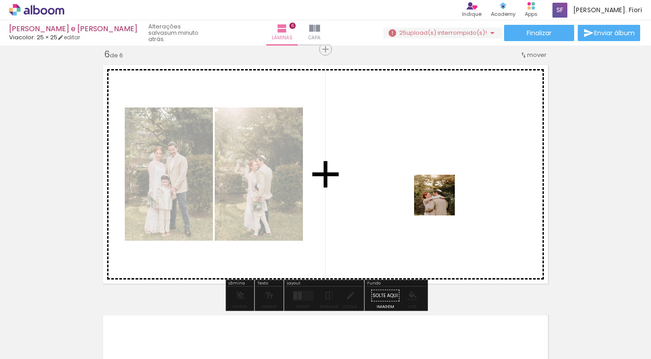
drag, startPoint x: 470, startPoint y: 330, endPoint x: 433, endPoint y: 164, distance: 170.4
click at [433, 164] on quentale-workspace at bounding box center [325, 179] width 651 height 359
